Goal: Transaction & Acquisition: Purchase product/service

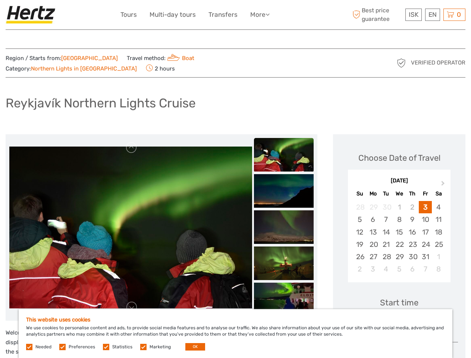
click at [201, 15] on ul "Tours Multi-day tours Transfers More Food & drink Travel Articles Back to Back …" at bounding box center [200, 14] width 160 height 11
click at [260, 15] on link "More" at bounding box center [259, 14] width 19 height 11
click at [269, 14] on icon at bounding box center [268, 14] width 4 height 6
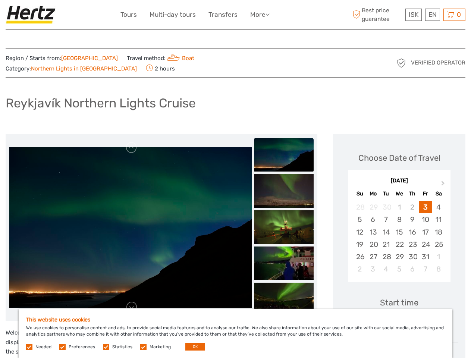
click at [413, 15] on span "ISK" at bounding box center [414, 14] width 10 height 7
click at [432, 15] on div "EN English Español Deutsch" at bounding box center [432, 15] width 15 height 12
click at [454, 15] on div "0 Items Total 0 ISK Checkout The shopping cart is empty." at bounding box center [454, 15] width 22 height 12
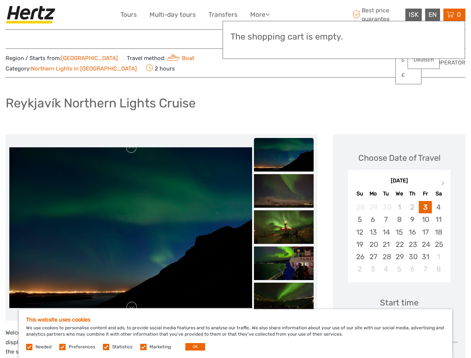
click at [131, 219] on img at bounding box center [130, 227] width 243 height 161
click at [132, 142] on link at bounding box center [132, 148] width 12 height 12
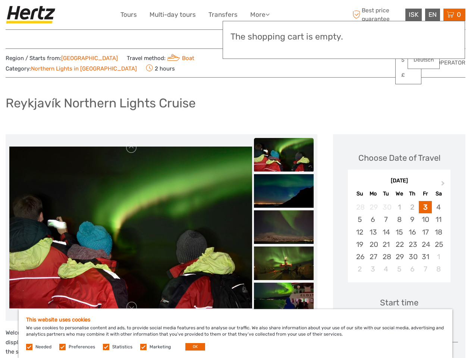
click at [132, 301] on link at bounding box center [132, 307] width 12 height 12
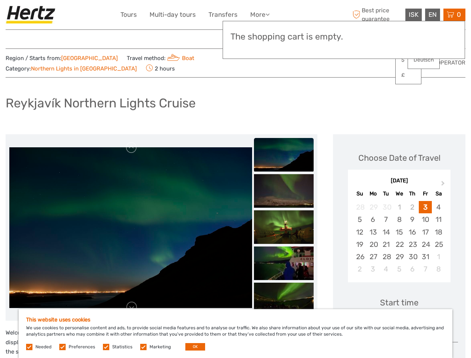
click at [284, 38] on h3 "The shopping cart is empty." at bounding box center [344, 37] width 227 height 10
